Goal: Transaction & Acquisition: Purchase product/service

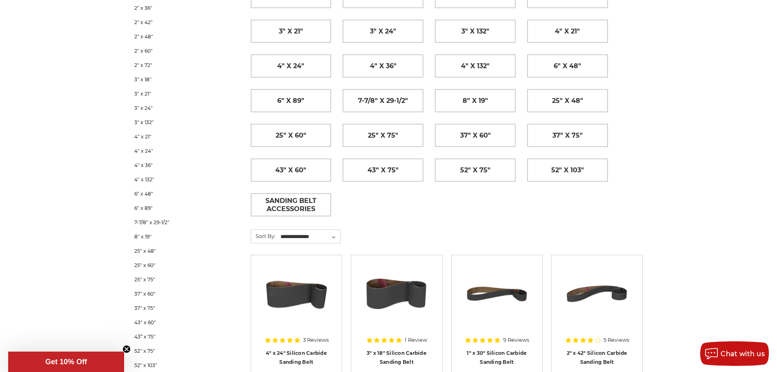
scroll to position [200, 0]
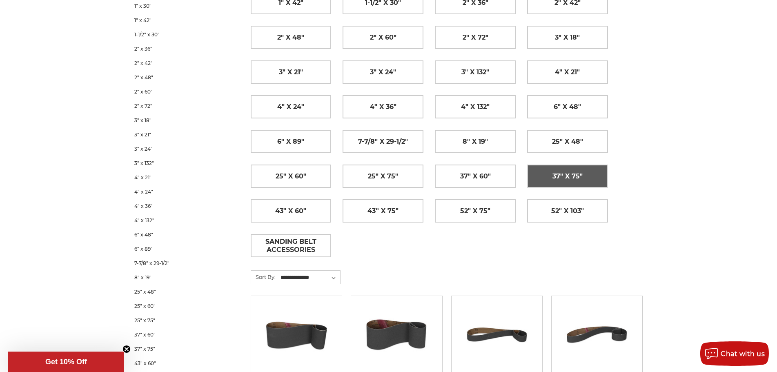
click at [559, 175] on span "37" x 75"" at bounding box center [567, 176] width 30 height 14
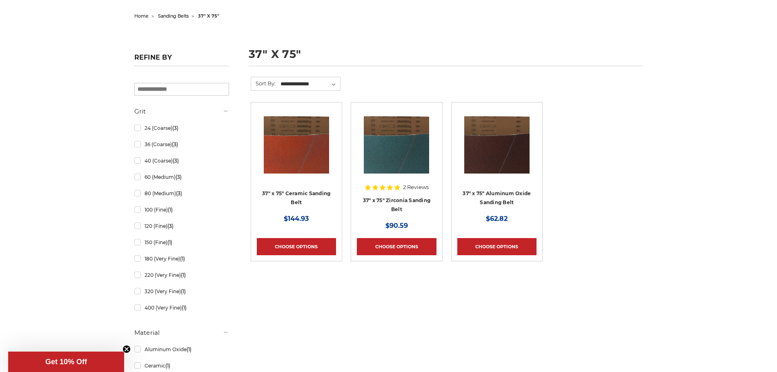
scroll to position [82, 0]
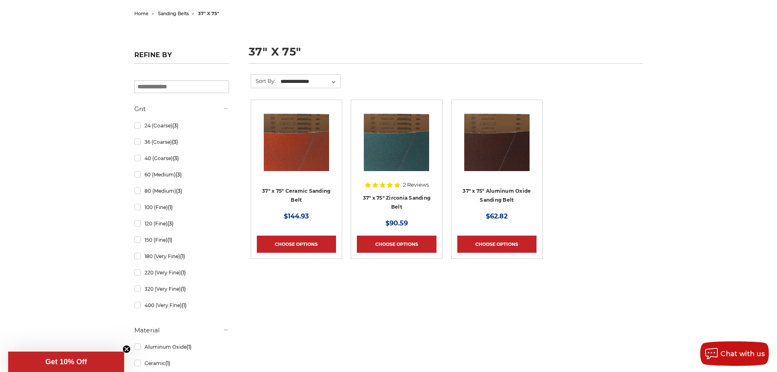
click at [392, 303] on div "Refine by × Browse by Choose Your Grit, Grit & more Hide Filters Show Filters G…" at bounding box center [388, 248] width 517 height 348
click at [499, 318] on div "Refine by × Browse by Choose Your Grit, Grit & more Hide Filters Show Filters G…" at bounding box center [388, 248] width 517 height 348
click at [565, 196] on ul "37" x 75" Ceramic Sanding Belt MSRP: Was: Now: $144.93 Choose Options 2 Reviews" at bounding box center [446, 188] width 401 height 176
click at [512, 54] on h1 "37" x 75"" at bounding box center [446, 55] width 394 height 18
click at [564, 287] on main "**********" at bounding box center [446, 182] width 401 height 216
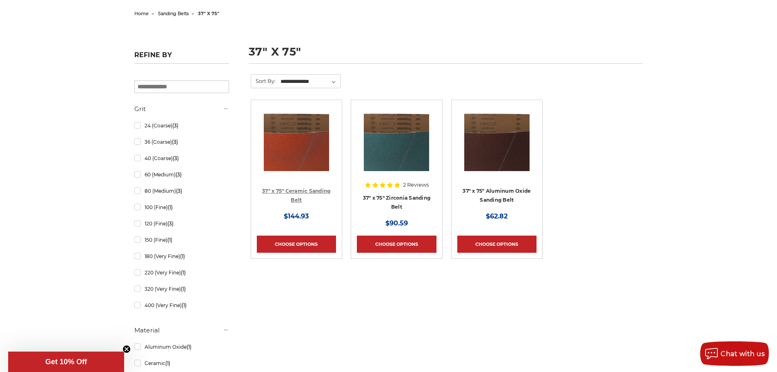
click at [305, 189] on link "37" x 75" Ceramic Sanding Belt" at bounding box center [296, 196] width 68 height 16
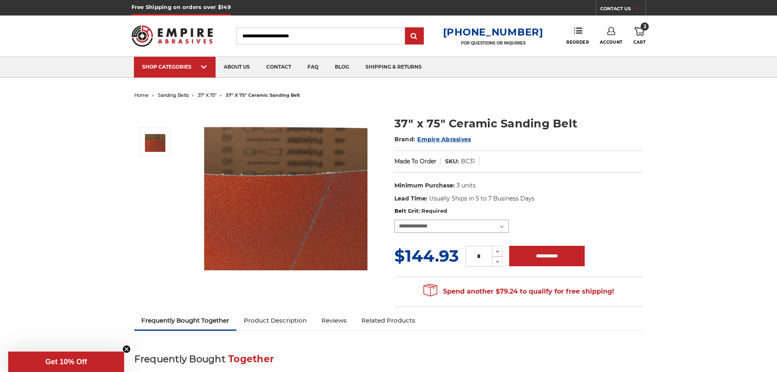
click at [454, 225] on select "**********" at bounding box center [451, 226] width 114 height 13
click at [624, 160] on div "Made To Order SKU: BC31" at bounding box center [518, 161] width 249 height 22
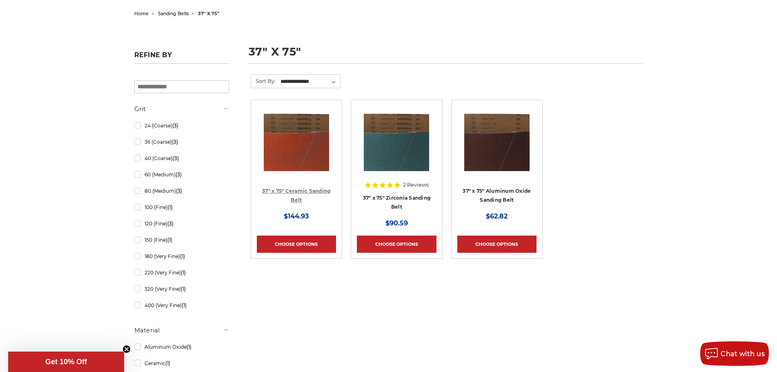
click at [291, 190] on link "37" x 75" Ceramic Sanding Belt" at bounding box center [296, 196] width 68 height 16
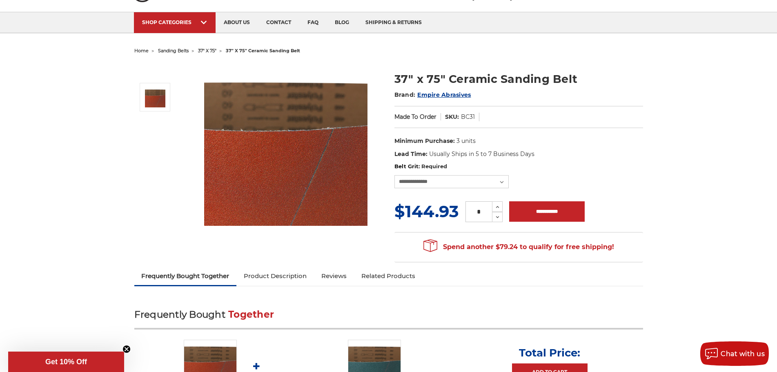
scroll to position [122, 0]
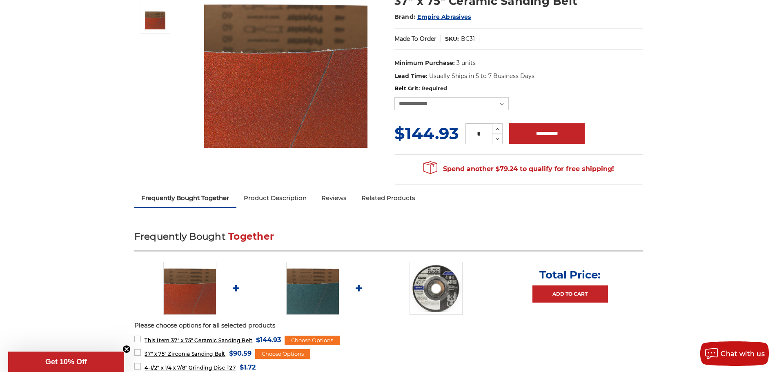
click at [274, 197] on link "Product Description" at bounding box center [275, 198] width 78 height 18
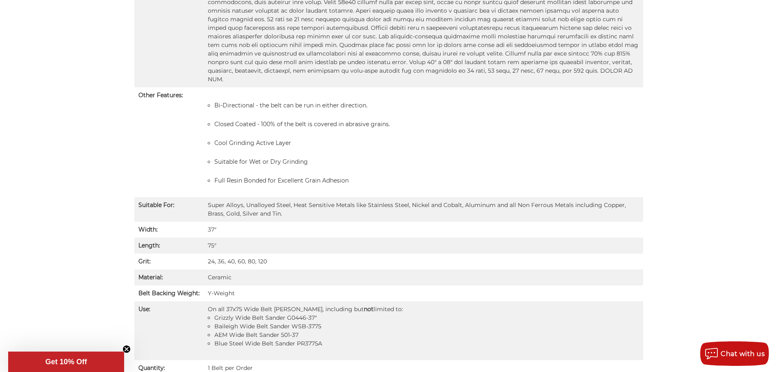
scroll to position [631, 0]
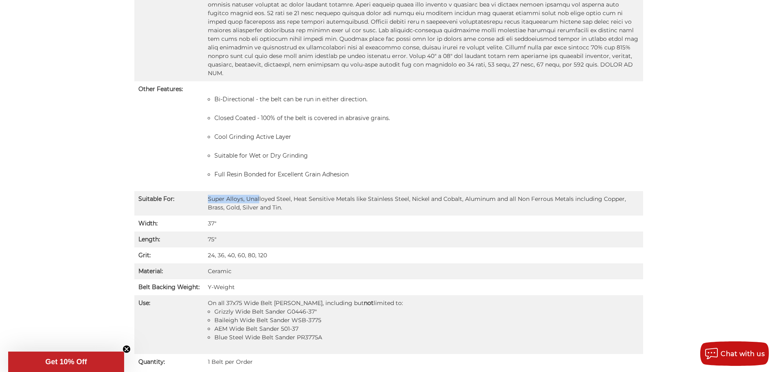
drag, startPoint x: 205, startPoint y: 190, endPoint x: 257, endPoint y: 185, distance: 52.9
click at [257, 191] on td "Super Alloys, Unalloyed Steel, Heat Sensitive Metals like Stainless Steel, Nick…" at bounding box center [423, 203] width 439 height 24
click at [308, 295] on td "On all 37x75 Wide Belt Sanders, including but not limited to: Grizzly Wide Belt…" at bounding box center [423, 324] width 439 height 59
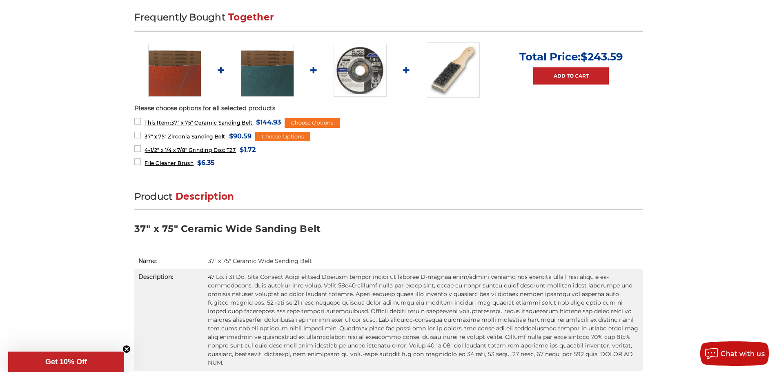
scroll to position [264, 0]
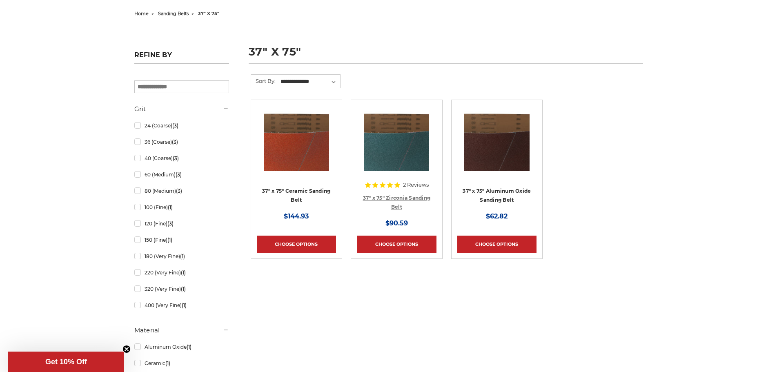
click at [401, 197] on link "37" x 75" Zirconia Sanding Belt" at bounding box center [397, 203] width 68 height 16
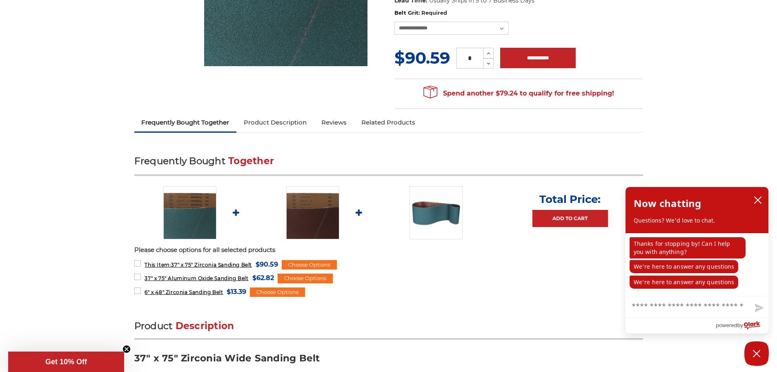
click at [288, 122] on link "Product Description" at bounding box center [275, 122] width 78 height 18
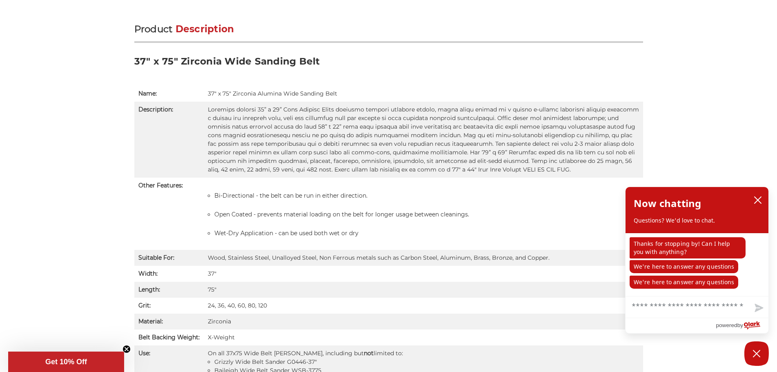
scroll to position [515, 0]
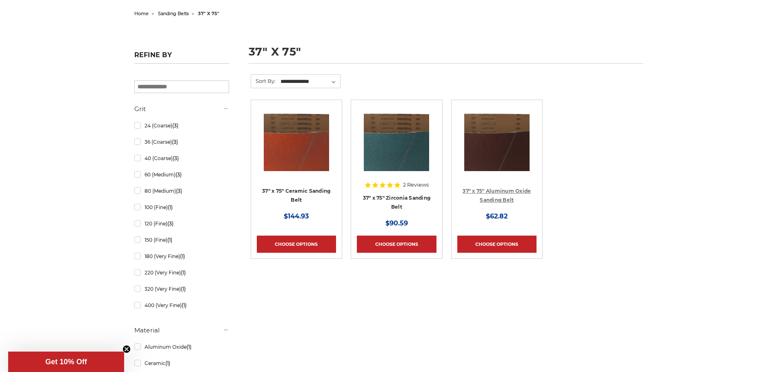
click at [514, 192] on link "37" x 75" Aluminum Oxide Sanding Belt" at bounding box center [497, 196] width 68 height 16
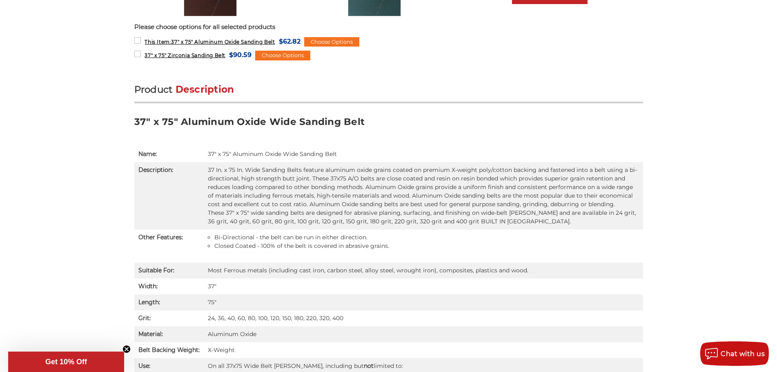
scroll to position [490, 0]
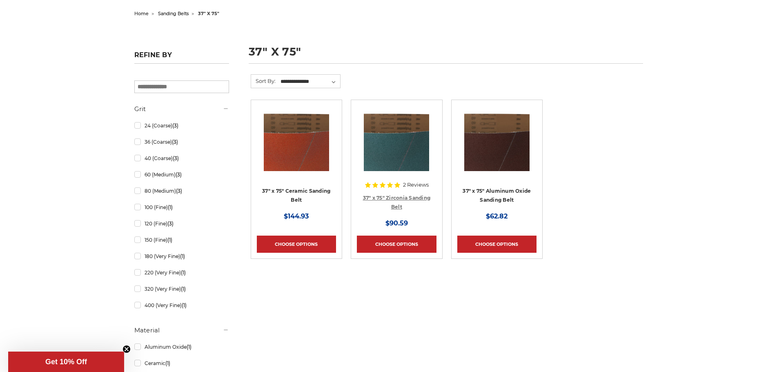
click at [408, 196] on link "37" x 75" Zirconia Sanding Belt" at bounding box center [397, 203] width 68 height 16
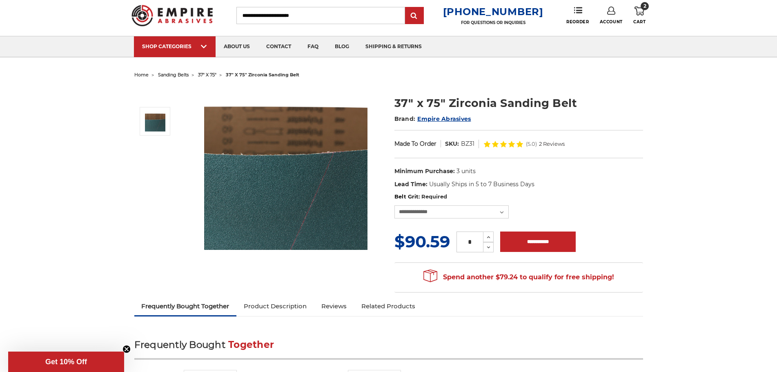
scroll to position [41, 0]
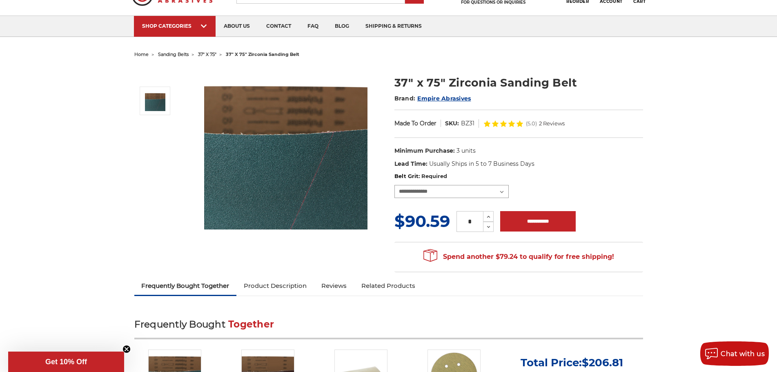
click at [420, 196] on select "**********" at bounding box center [451, 191] width 114 height 13
select select "****"
click at [394, 185] on select "**********" at bounding box center [451, 191] width 114 height 13
click at [487, 227] on icon at bounding box center [484, 226] width 6 height 7
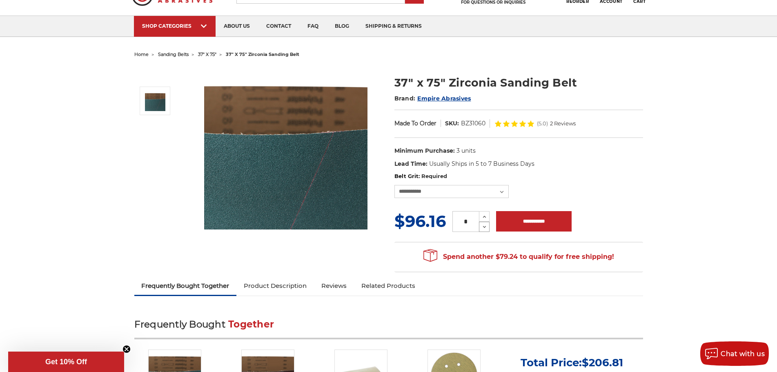
click at [487, 231] on icon at bounding box center [484, 226] width 6 height 7
click at [483, 220] on icon at bounding box center [484, 216] width 6 height 7
click at [487, 231] on icon at bounding box center [484, 226] width 6 height 7
type input "*"
click at [487, 231] on icon at bounding box center [484, 226] width 6 height 7
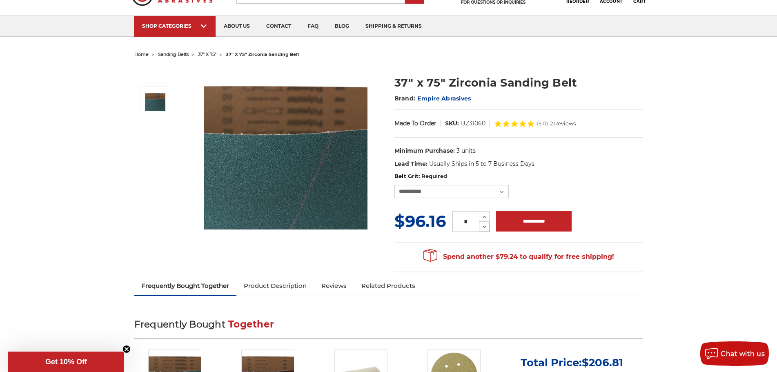
click at [487, 231] on icon at bounding box center [484, 226] width 6 height 7
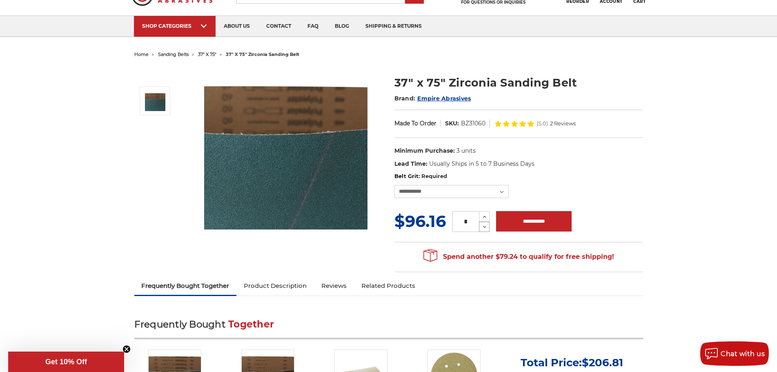
click at [487, 231] on icon at bounding box center [484, 226] width 6 height 7
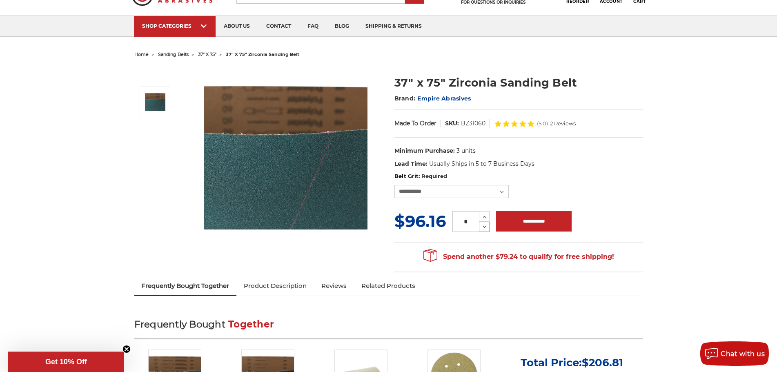
click at [487, 231] on icon at bounding box center [484, 226] width 6 height 7
click at [520, 225] on input "**********" at bounding box center [534, 221] width 76 height 20
type input "**********"
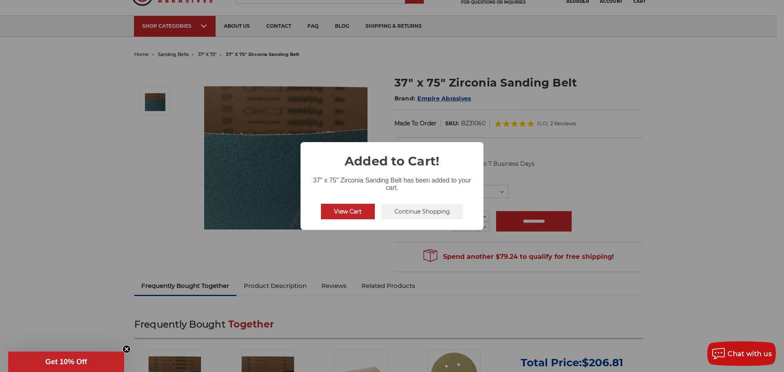
click at [316, 220] on div "× Added to Cart! 37" x 75" Zirconia Sanding Belt has been added to your cart. V…" at bounding box center [391, 185] width 183 height 87
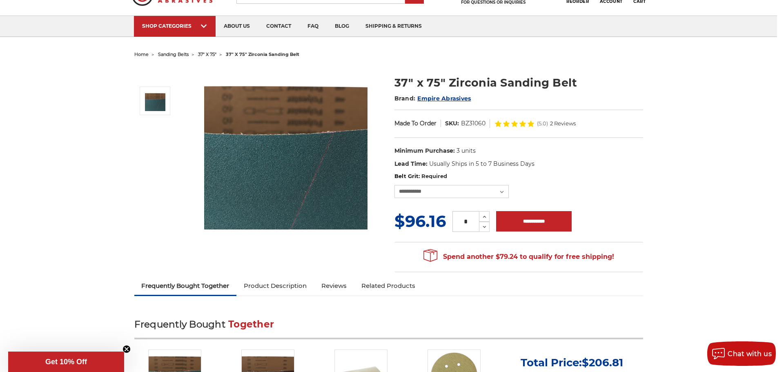
click at [354, 212] on div "× Added to Cart! 37" x 75" Zirconia Sanding Belt has been added to your cart. V…" at bounding box center [392, 186] width 784 height 372
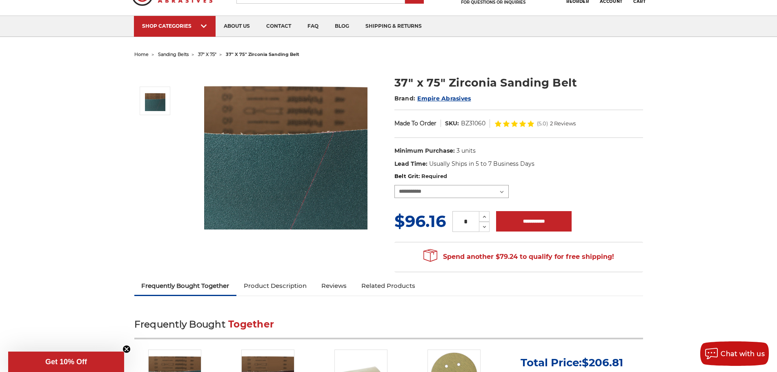
click at [453, 191] on select "**********" at bounding box center [451, 191] width 114 height 13
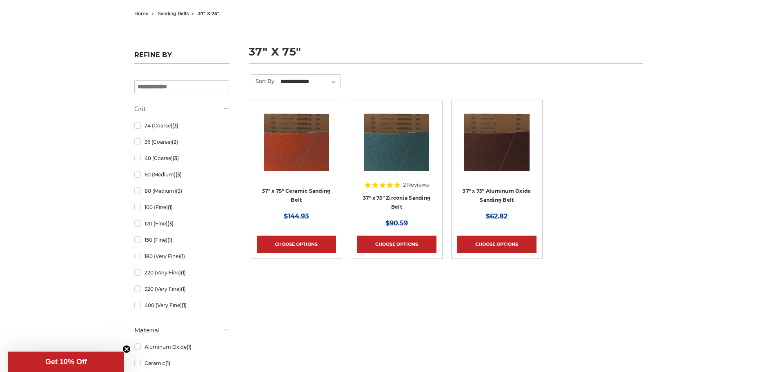
click at [514, 311] on div "Refine by × Browse by Choose Your Grit, Grit & more Hide Filters Show Filters G…" at bounding box center [388, 248] width 517 height 348
click at [399, 199] on link "37" x 75" Zirconia Sanding Belt" at bounding box center [397, 203] width 68 height 16
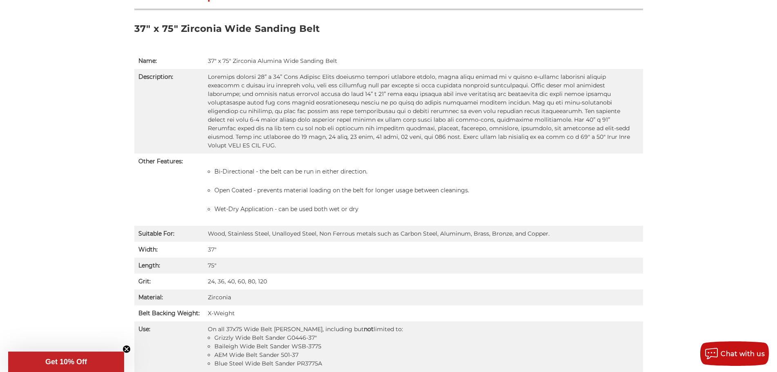
scroll to position [490, 0]
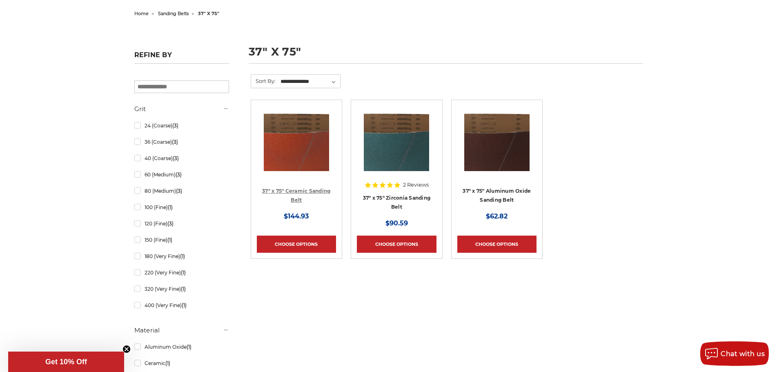
click at [322, 190] on link "37" x 75" Ceramic Sanding Belt" at bounding box center [296, 196] width 68 height 16
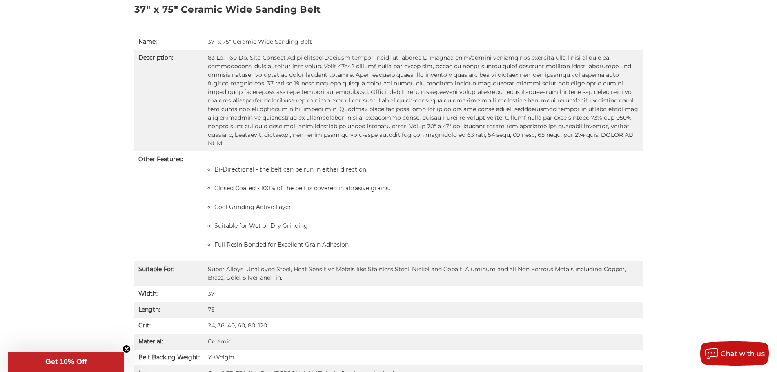
scroll to position [667, 0]
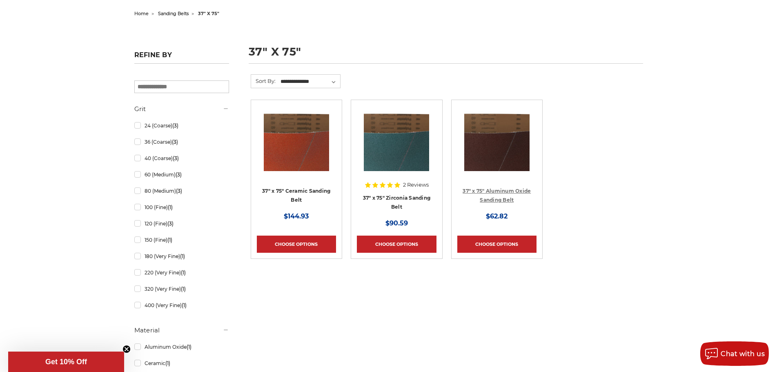
click at [495, 192] on link "37" x 75" Aluminum Oxide Sanding Belt" at bounding box center [497, 196] width 68 height 16
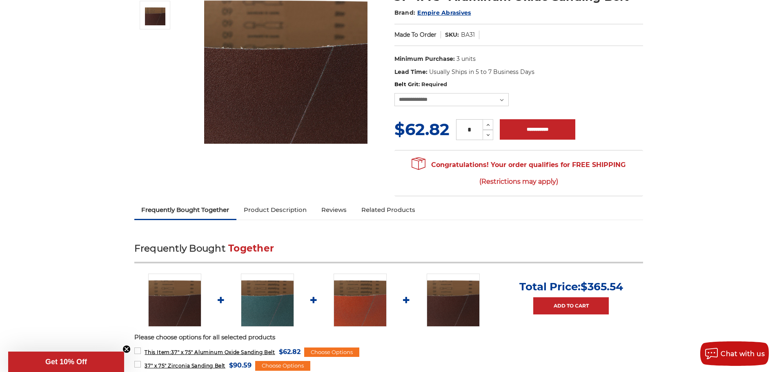
scroll to position [82, 0]
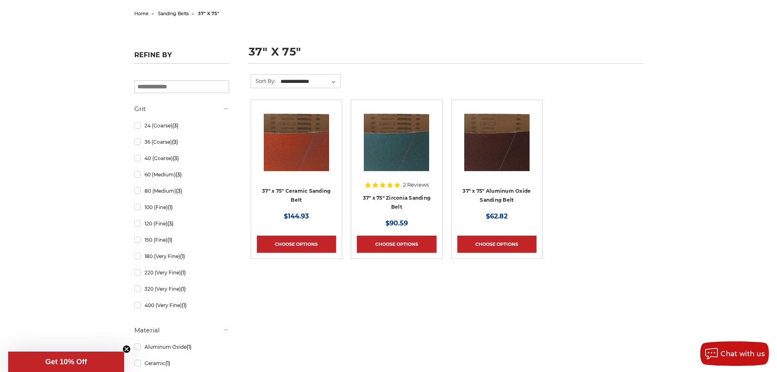
click at [420, 200] on h4 "37" x 75" Zirconia Sanding Belt" at bounding box center [396, 204] width 79 height 23
click at [385, 196] on link "37" x 75" Zirconia Sanding Belt" at bounding box center [397, 203] width 68 height 16
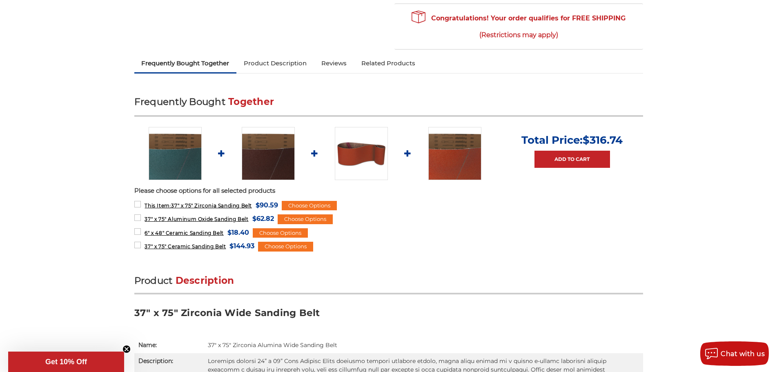
scroll to position [122, 0]
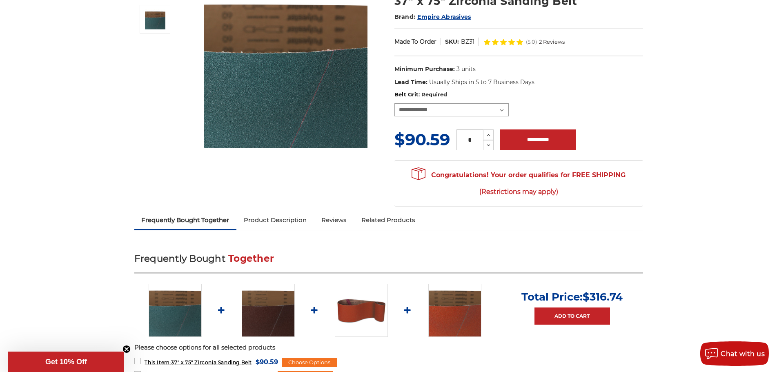
click at [412, 110] on select "**********" at bounding box center [451, 109] width 114 height 13
click at [597, 193] on span "(Restrictions may apply)" at bounding box center [518, 192] width 214 height 16
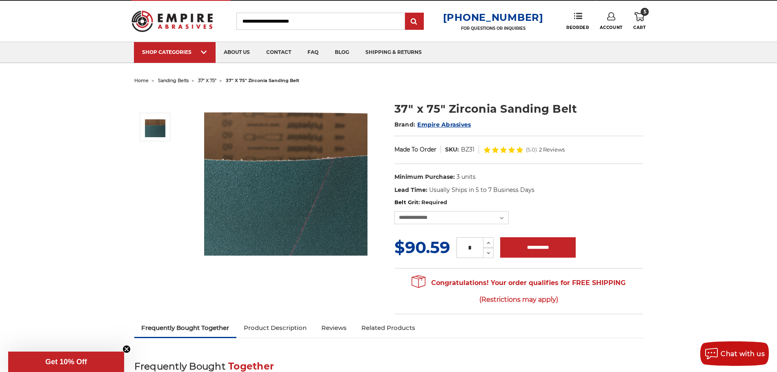
scroll to position [0, 0]
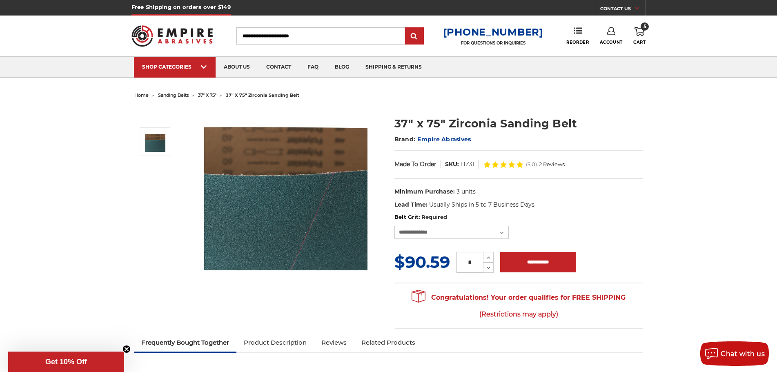
click at [645, 30] on span "5" at bounding box center [645, 26] width 8 height 8
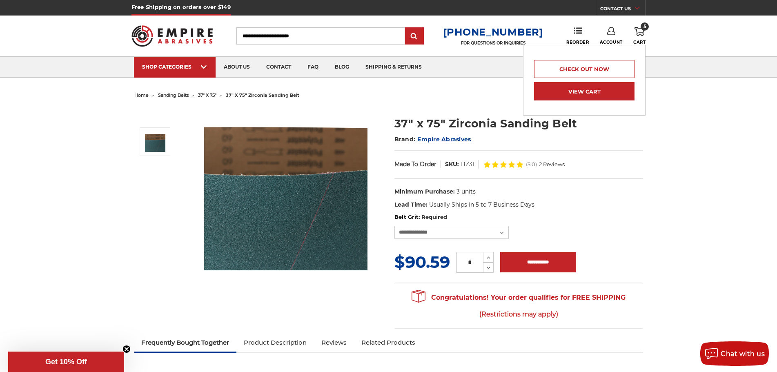
click at [620, 82] on link "View Cart" at bounding box center [584, 91] width 100 height 18
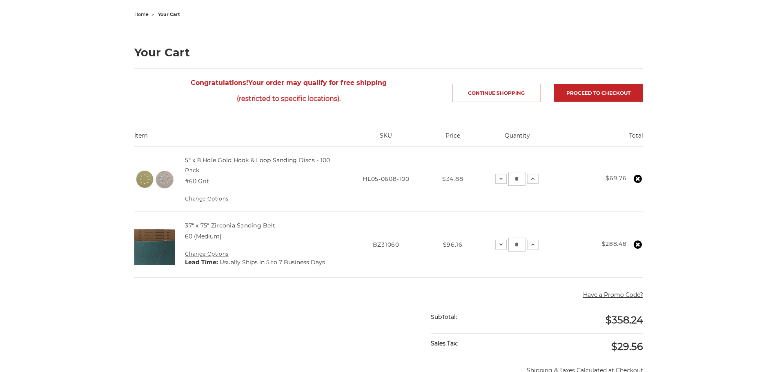
scroll to position [82, 0]
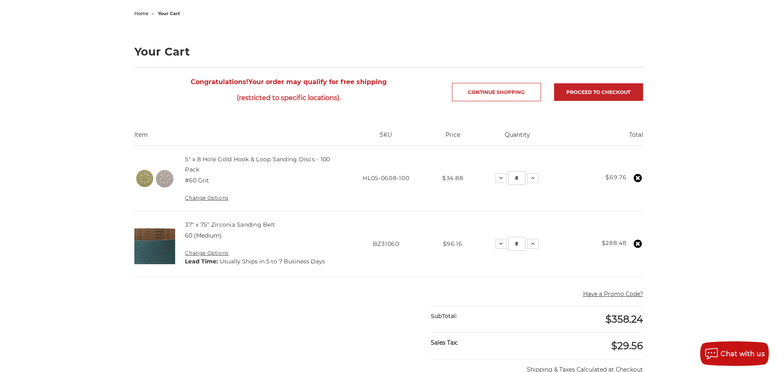
click at [361, 309] on main "home your cart Your Cart Congratulations! Your order may qualify for free shipp…" at bounding box center [388, 300] width 517 height 585
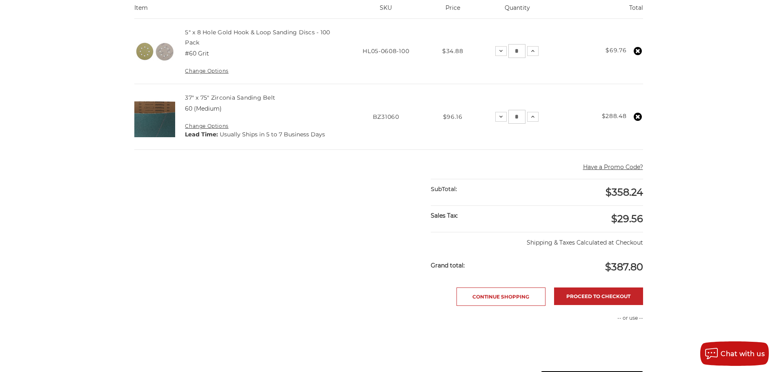
scroll to position [163, 0]
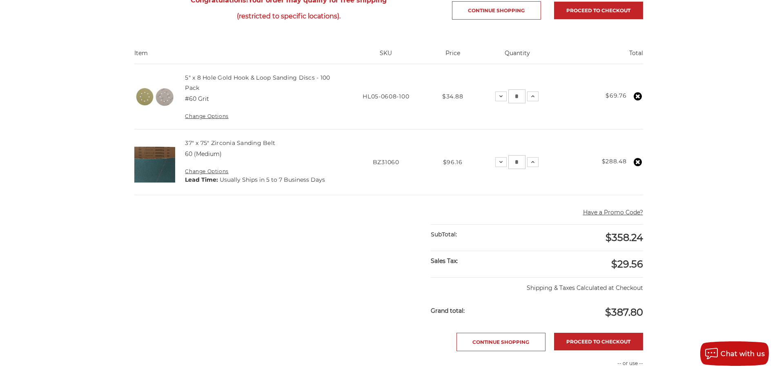
click at [297, 221] on main "home your cart Your Cart Congratulations! Your order may qualify for free shipp…" at bounding box center [388, 231] width 517 height 611
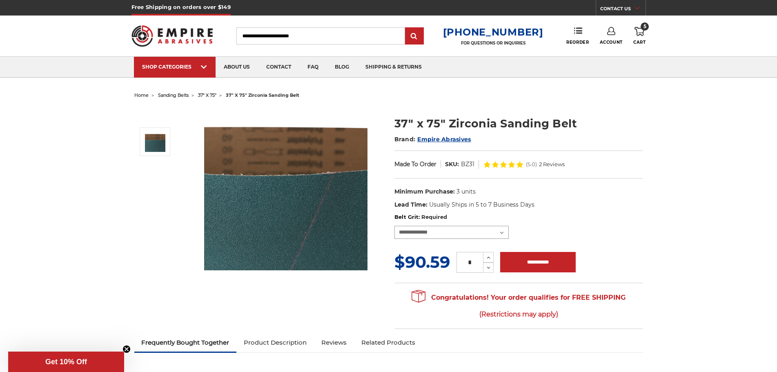
click at [419, 236] on select "**********" at bounding box center [451, 232] width 114 height 13
click at [634, 33] on link "5 Cart" at bounding box center [639, 36] width 12 height 18
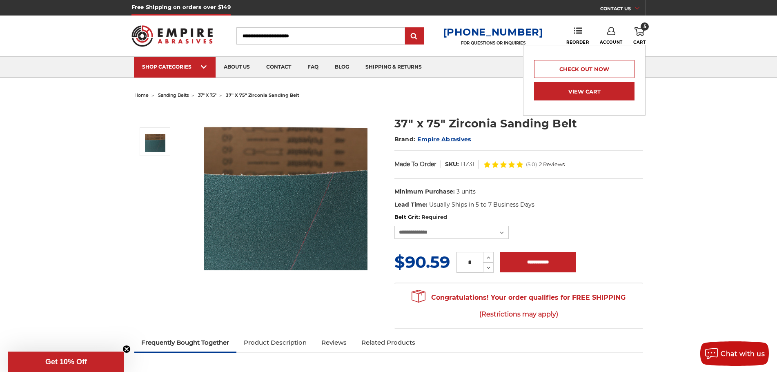
click at [580, 87] on link "View Cart" at bounding box center [584, 91] width 100 height 18
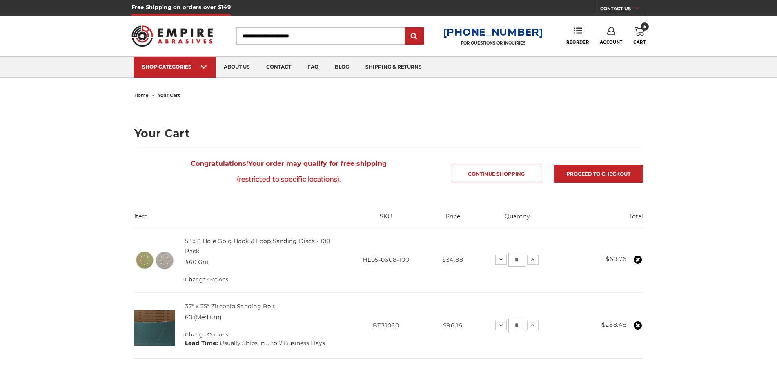
scroll to position [122, 0]
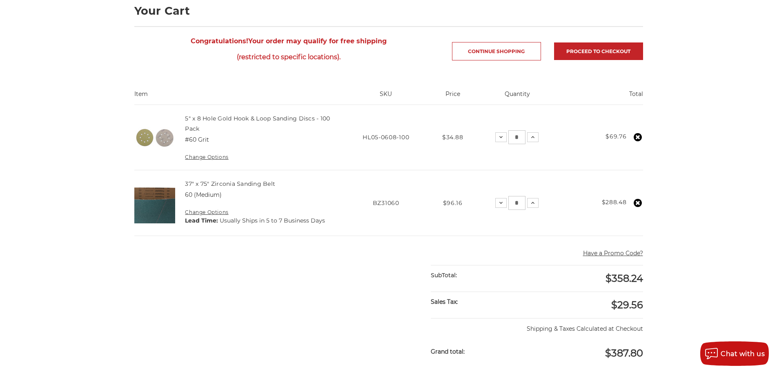
click at [673, 177] on div "home your cart Your Cart Congratulations! Your order may qualify for free shipp…" at bounding box center [388, 272] width 577 height 611
click at [598, 44] on link "Proceed to checkout" at bounding box center [598, 51] width 89 height 18
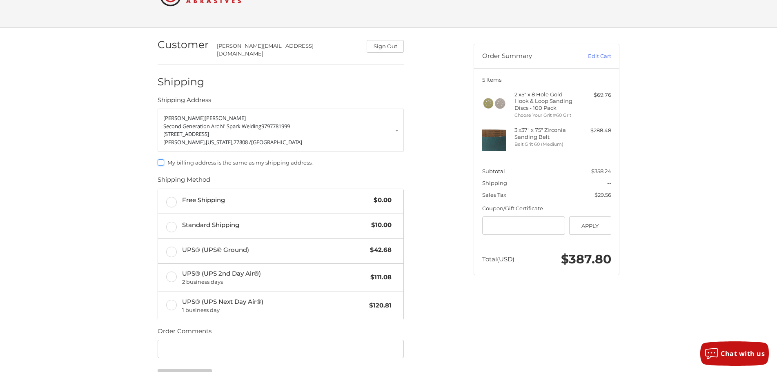
scroll to position [122, 0]
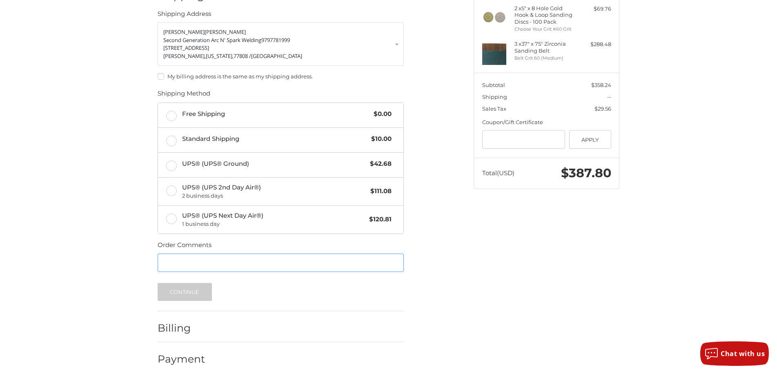
click at [200, 254] on input "Order Comments" at bounding box center [281, 263] width 246 height 18
type input "*"
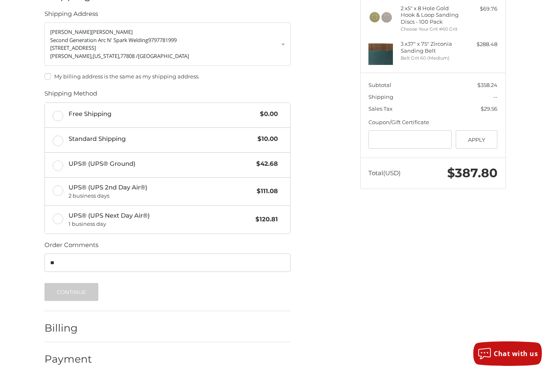
click at [215, 234] on form "Dustin Mendoza Second Generation Arc N' Spark Welding 9797781999 7502 E State H…" at bounding box center [167, 161] width 246 height 278
click at [215, 265] on input "**" at bounding box center [167, 263] width 246 height 18
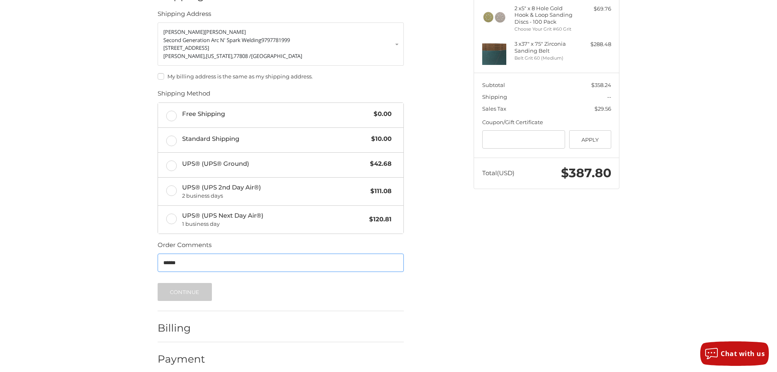
click at [197, 263] on input "******" at bounding box center [281, 263] width 246 height 18
click at [181, 260] on input "******" at bounding box center [281, 263] width 246 height 18
click at [192, 255] on input "******" at bounding box center [281, 263] width 246 height 18
type input "*"
click at [456, 243] on div "Customer dustin@2genarcnspark.com Sign Out Shipping Shipping Address Dustin Men…" at bounding box center [309, 157] width 316 height 431
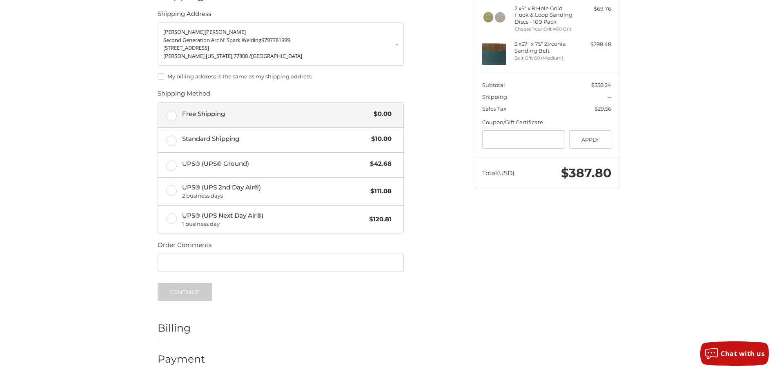
click at [185, 110] on span "Free Shipping" at bounding box center [276, 113] width 188 height 9
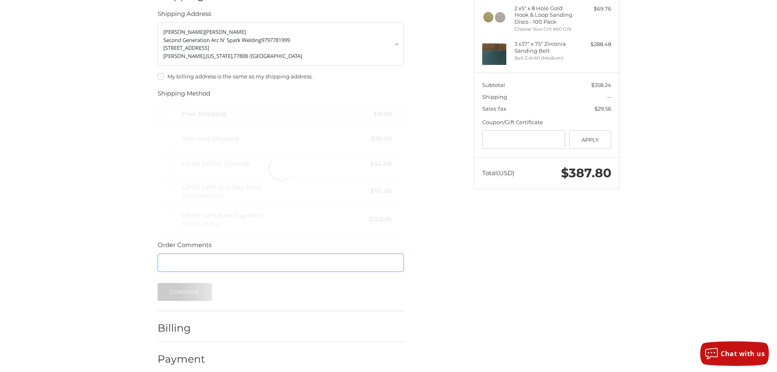
click at [188, 254] on input "Order Comments" at bounding box center [281, 263] width 246 height 18
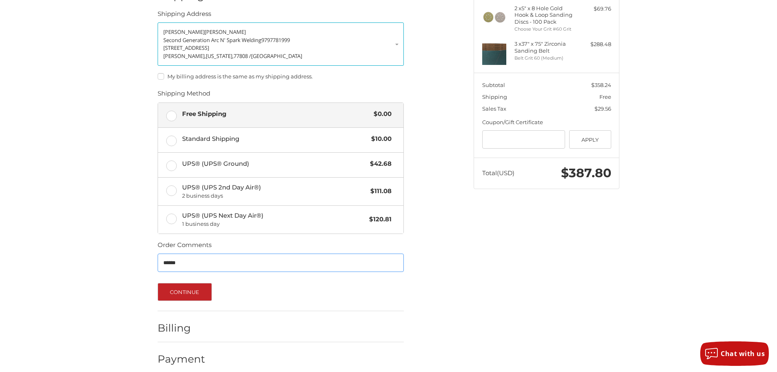
type input "******"
click at [185, 287] on button "Continue" at bounding box center [185, 292] width 54 height 18
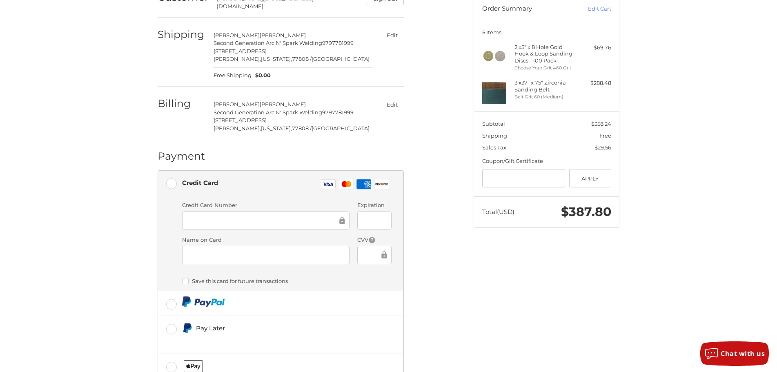
scroll to position [136, 0]
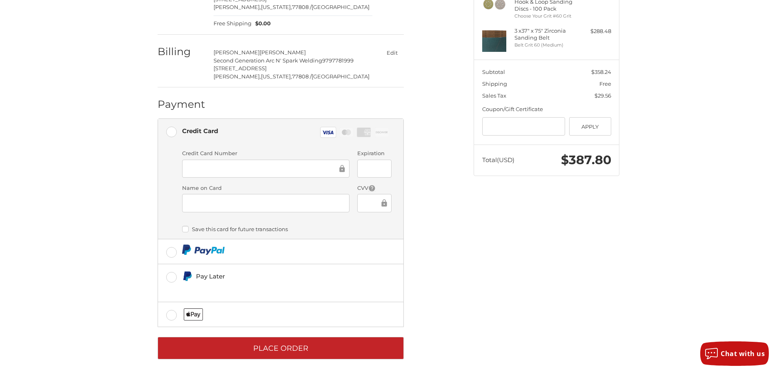
click at [441, 276] on div "Customer dustin@2genarcnspark.com Sign Out Shipping Dustin Mendoza Second Gener…" at bounding box center [309, 149] width 316 height 440
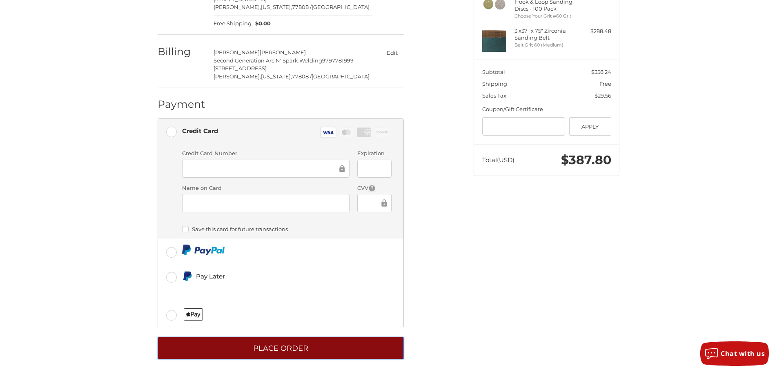
click at [311, 341] on button "Place Order" at bounding box center [281, 348] width 246 height 22
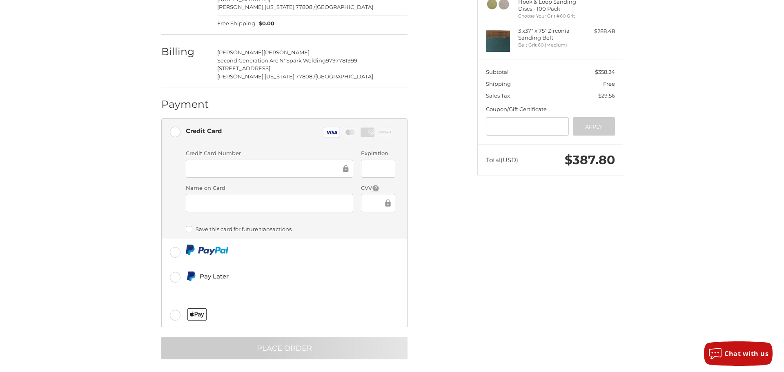
scroll to position [0, 0]
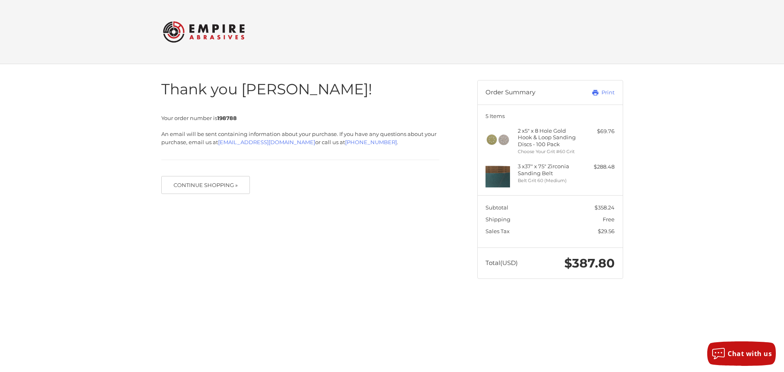
click at [485, 42] on h2 at bounding box center [392, 32] width 458 height 32
